Goal: Information Seeking & Learning: Compare options

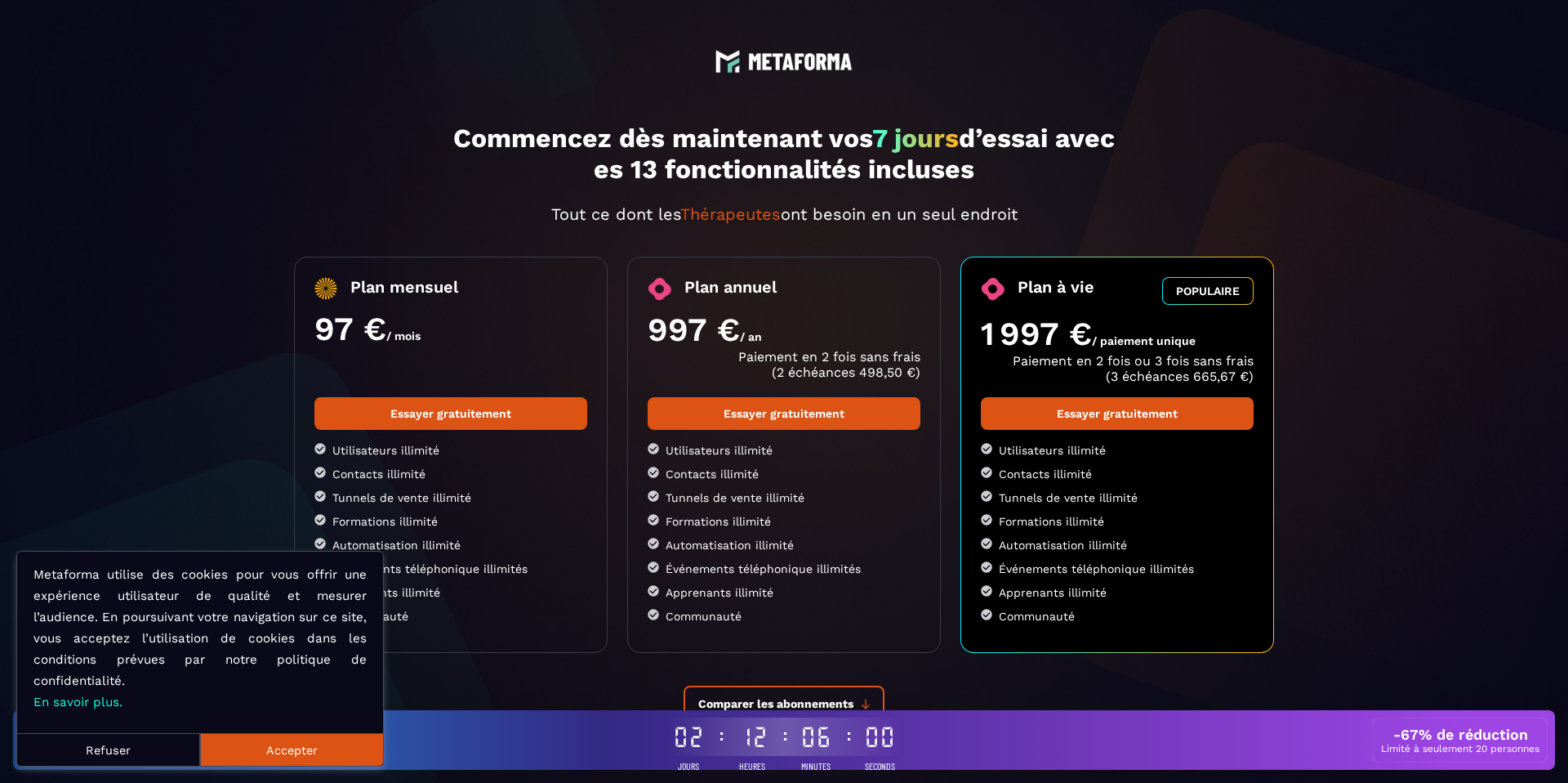
click at [138, 745] on button "Refuser" at bounding box center [109, 750] width 183 height 32
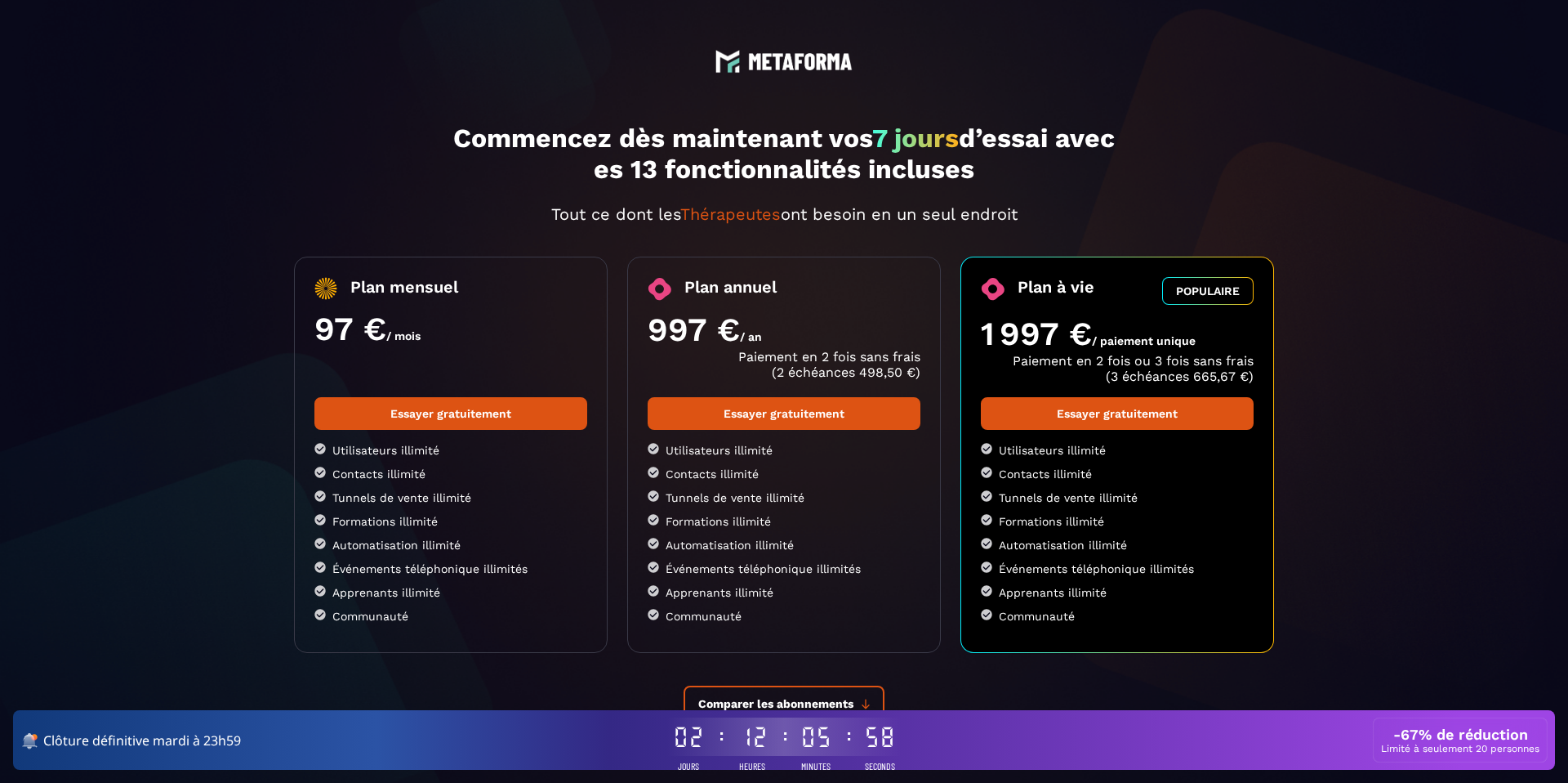
scroll to position [70, 0]
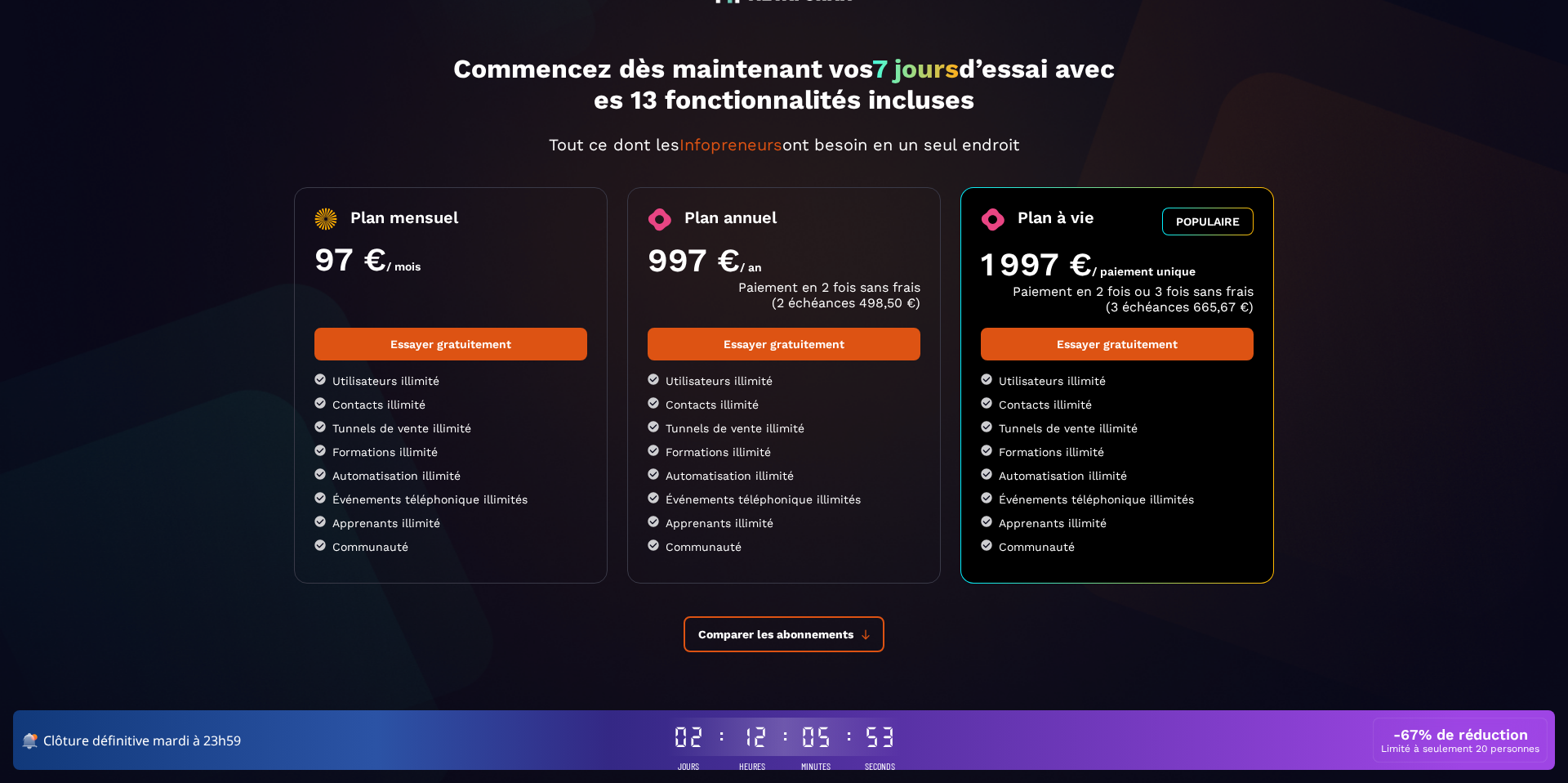
click at [350, 450] on li "Formations illimité" at bounding box center [450, 452] width 273 height 14
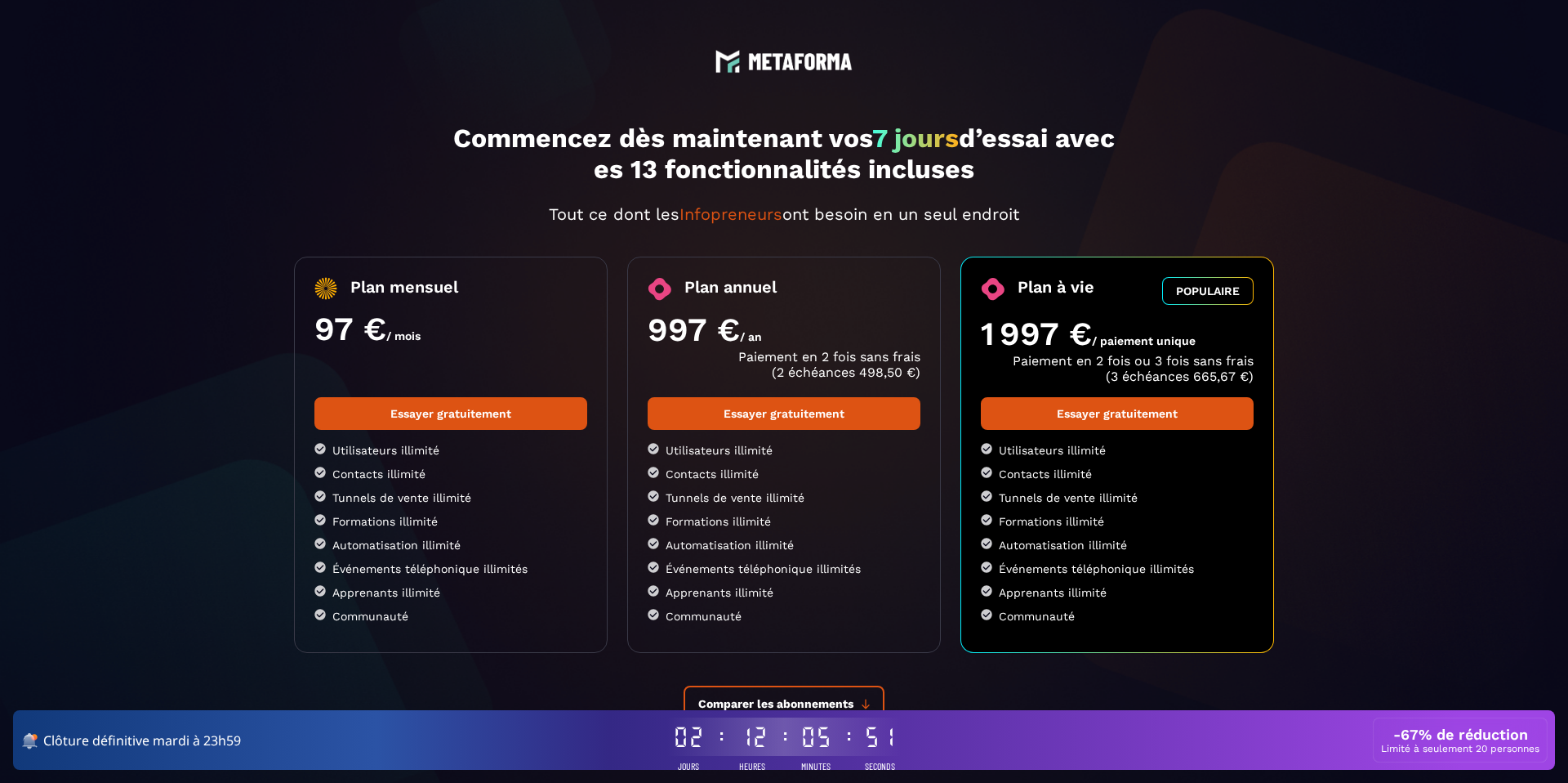
click at [661, 180] on p "es 13 fonctionnalités incluses" at bounding box center [784, 169] width 980 height 32
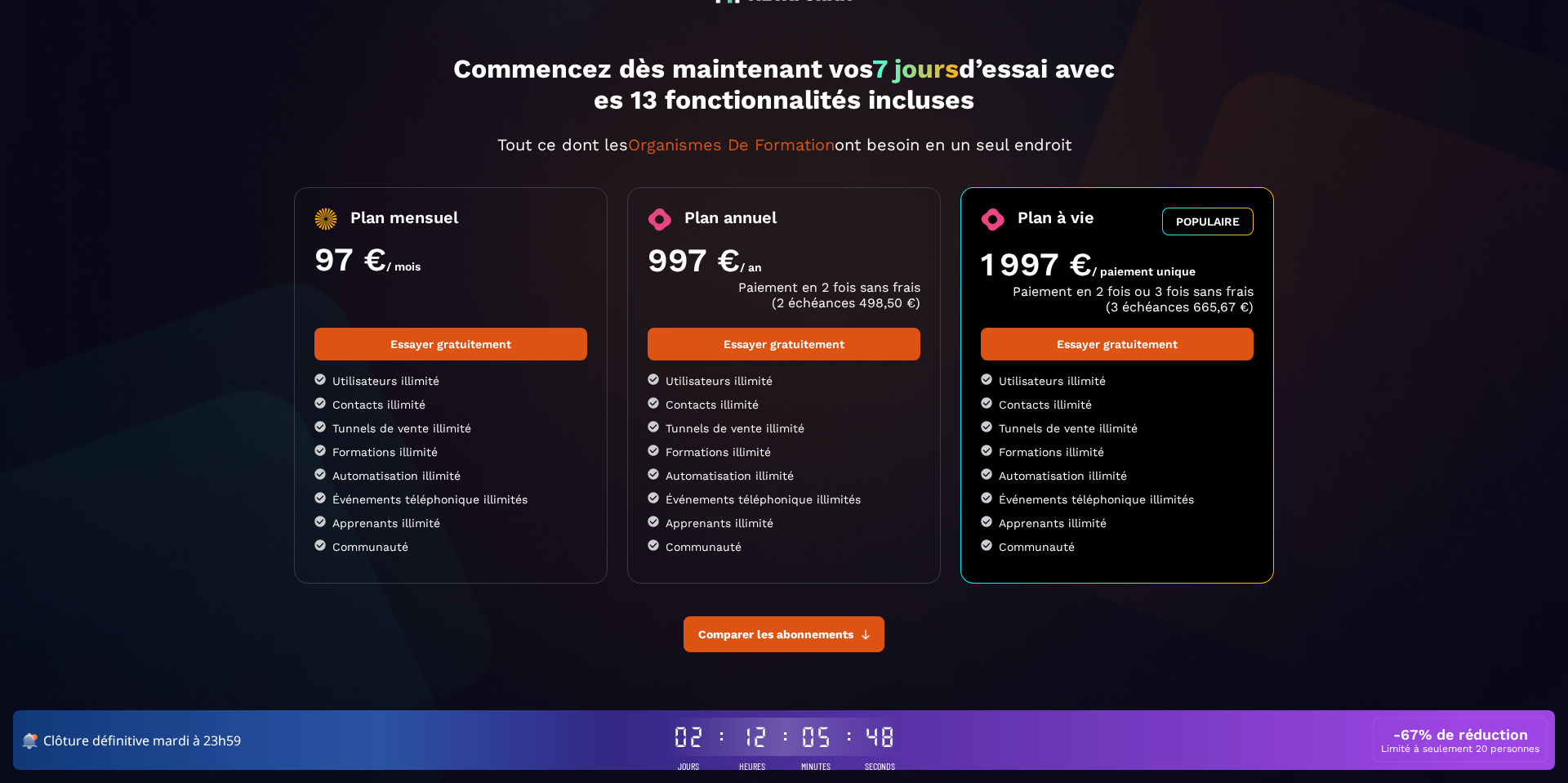
click at [798, 645] on button "Comparer les abonnements" at bounding box center [784, 634] width 201 height 36
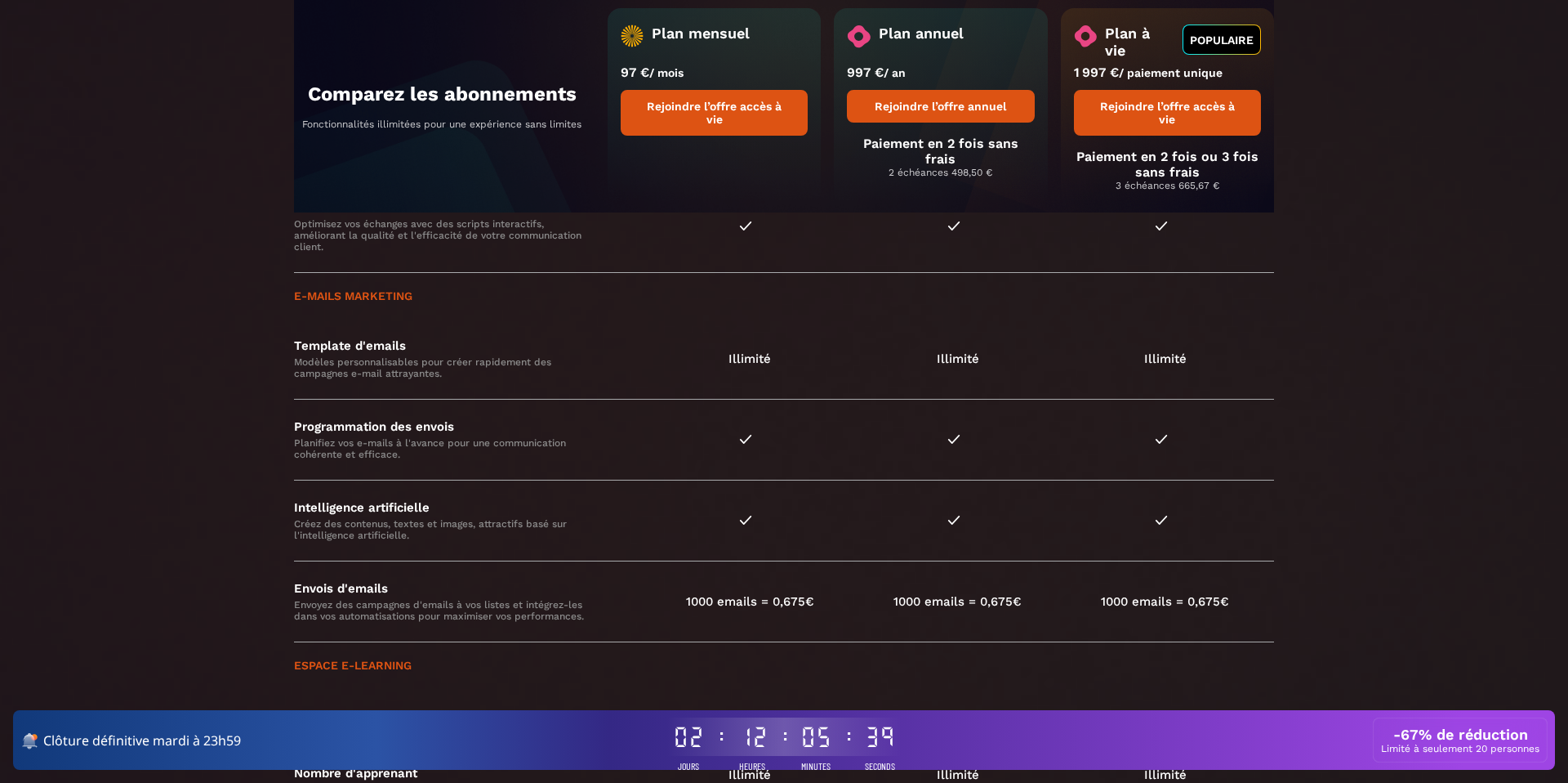
scroll to position [1532, 0]
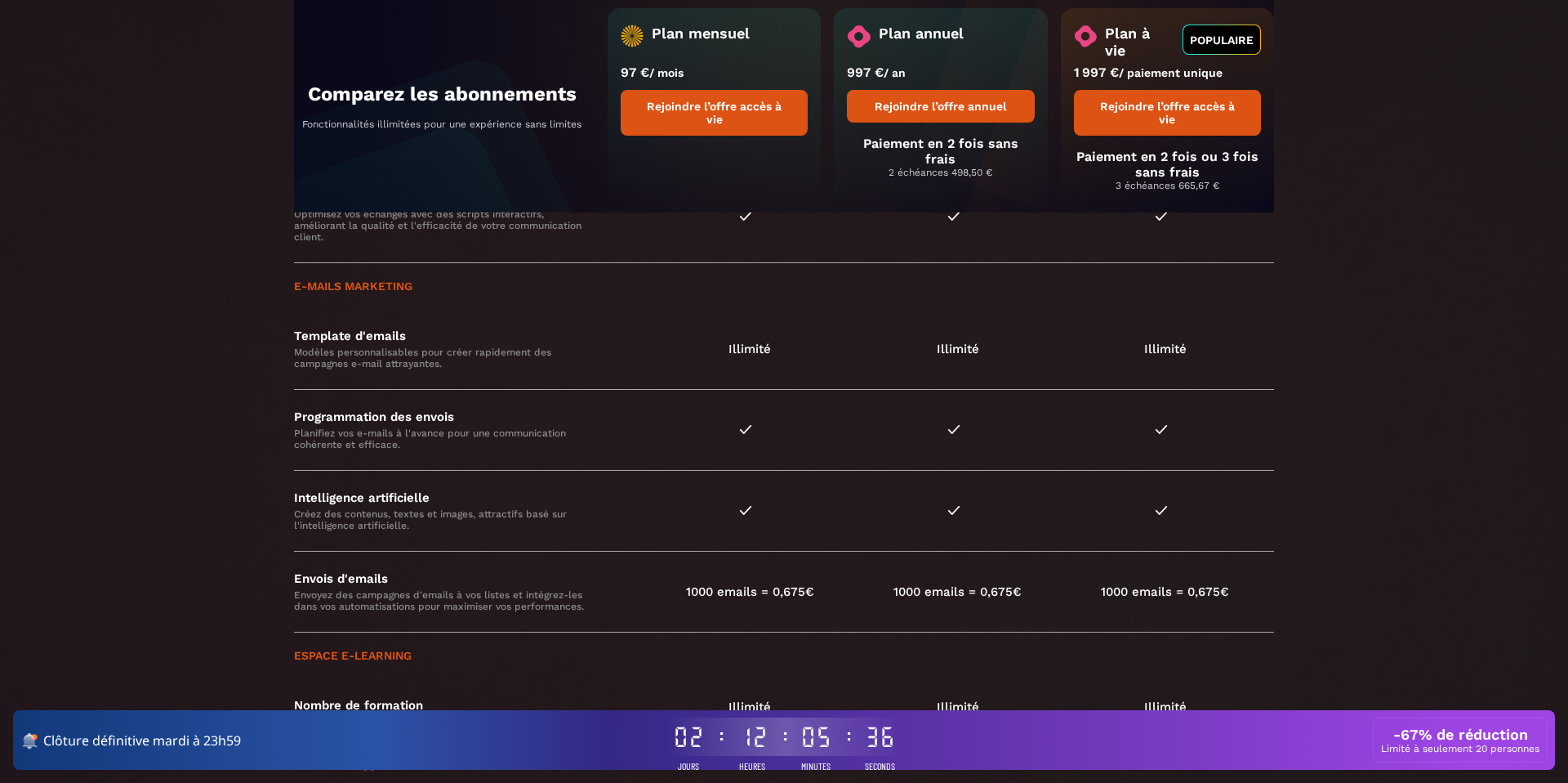
click at [302, 439] on p "Planifiez vos e-mails à l'avance pour une communication cohérente et efficace." at bounding box center [439, 439] width 291 height 23
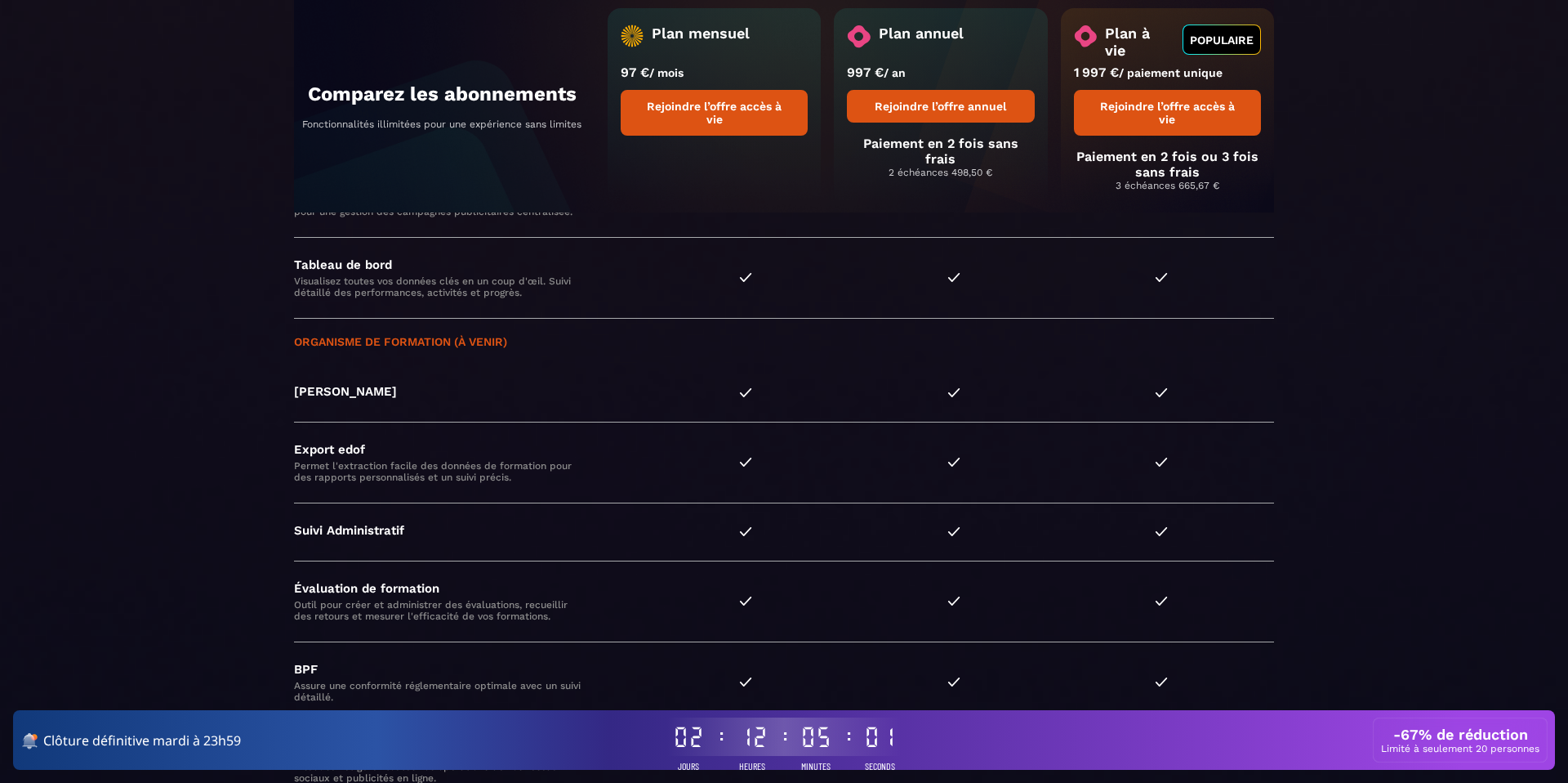
scroll to position [3938, 0]
click at [317, 393] on h4 "[PERSON_NAME]" at bounding box center [468, 386] width 347 height 14
drag, startPoint x: 317, startPoint y: 411, endPoint x: 363, endPoint y: 415, distance: 46.2
click at [363, 393] on h4 "[PERSON_NAME]" at bounding box center [468, 386] width 347 height 14
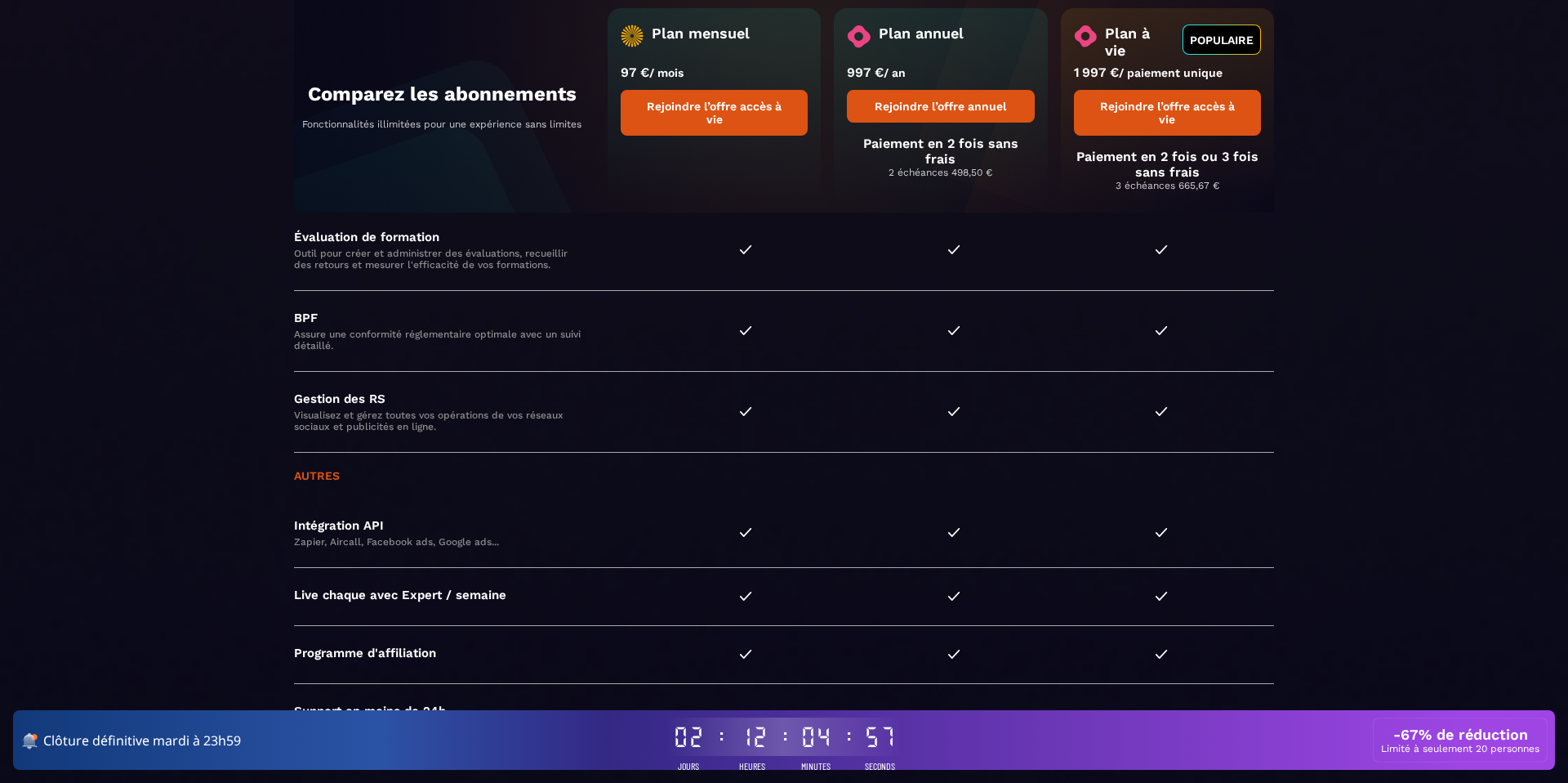
scroll to position [4402, 0]
